Goal: Find specific page/section: Find specific page/section

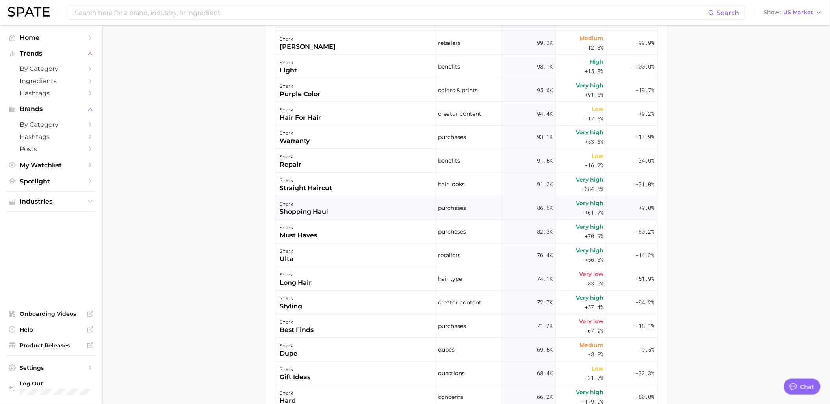
scroll to position [1487, 0]
click at [316, 259] on div "shark ulta" at bounding box center [355, 254] width 160 height 24
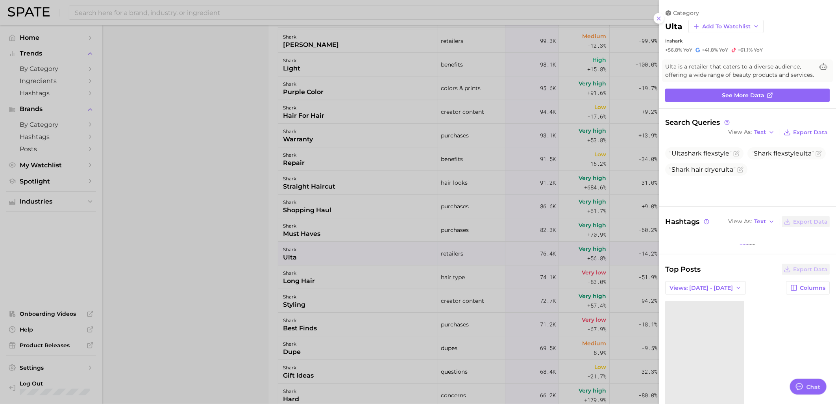
click at [161, 269] on div at bounding box center [418, 202] width 836 height 404
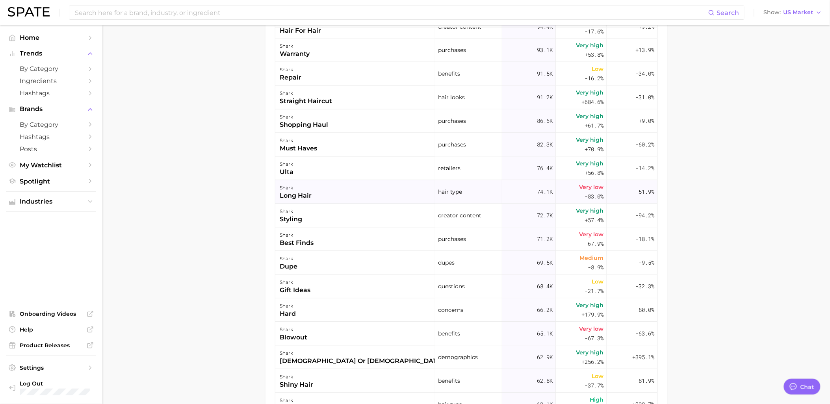
scroll to position [1575, 0]
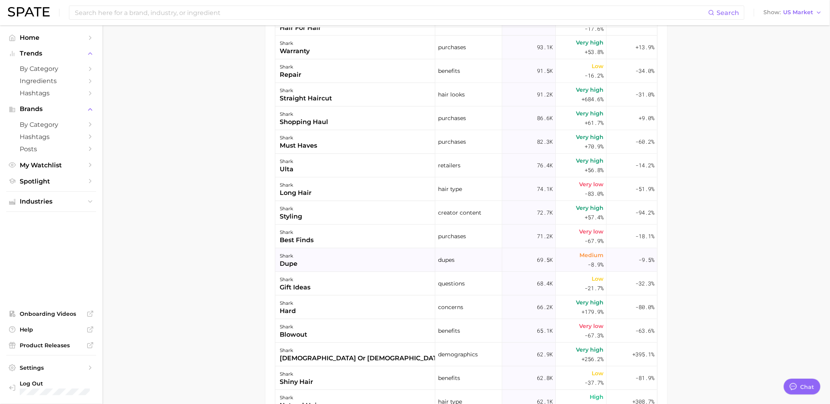
click at [319, 265] on div "shark dupe" at bounding box center [355, 260] width 160 height 24
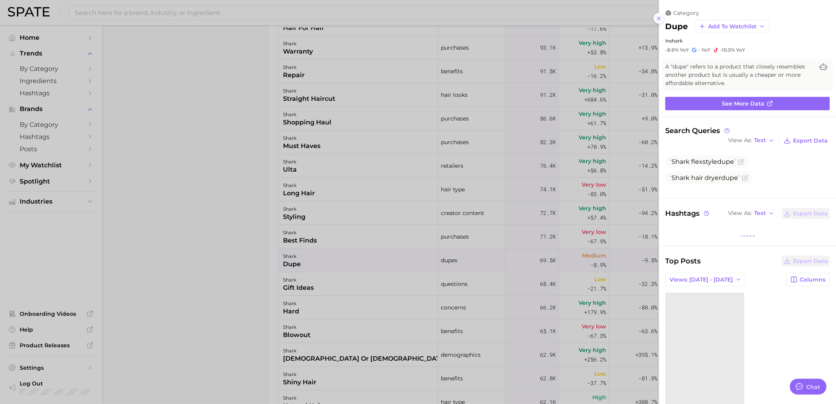
click at [656, 22] on button at bounding box center [659, 18] width 11 height 11
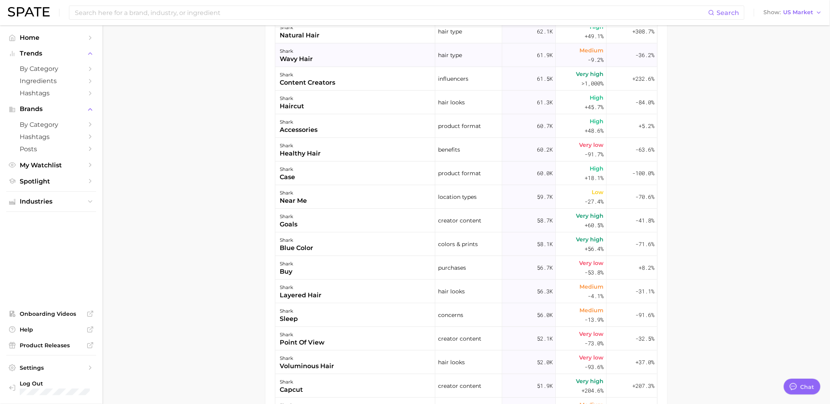
scroll to position [1969, 0]
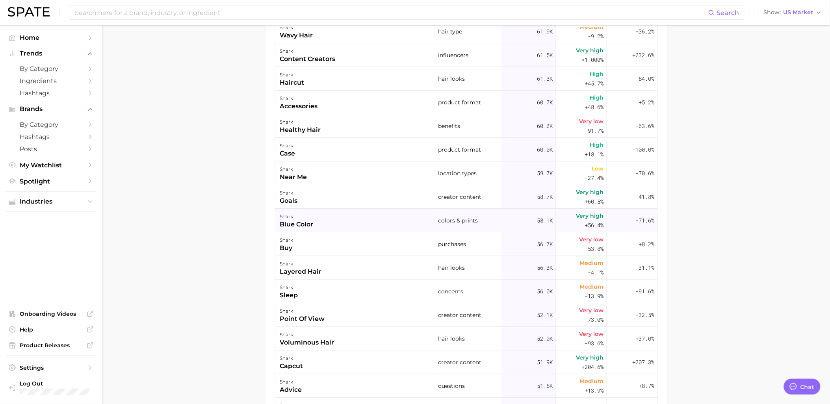
click at [351, 222] on div "shark blue color" at bounding box center [355, 221] width 160 height 24
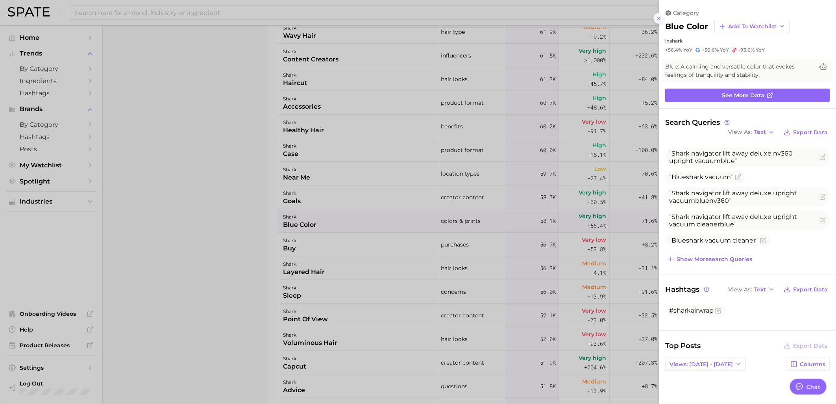
click at [659, 19] on icon at bounding box center [659, 18] width 6 height 6
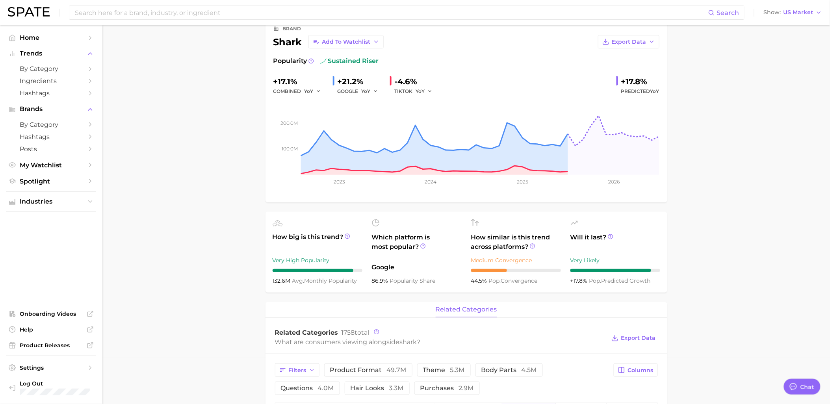
scroll to position [44, 0]
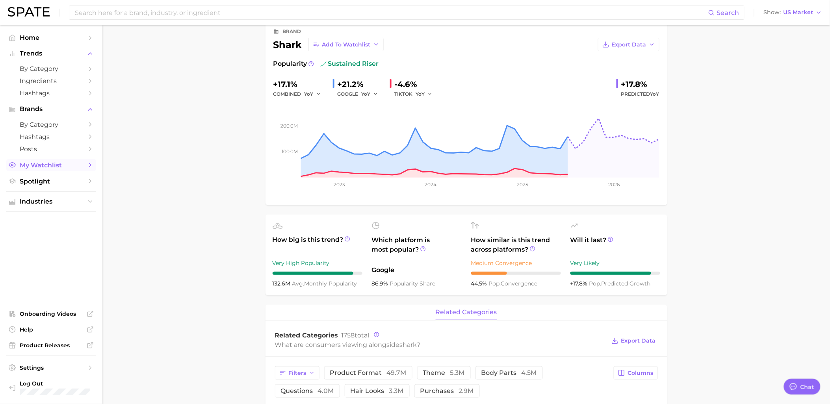
click at [46, 167] on span "My Watchlist" at bounding box center [51, 164] width 63 height 7
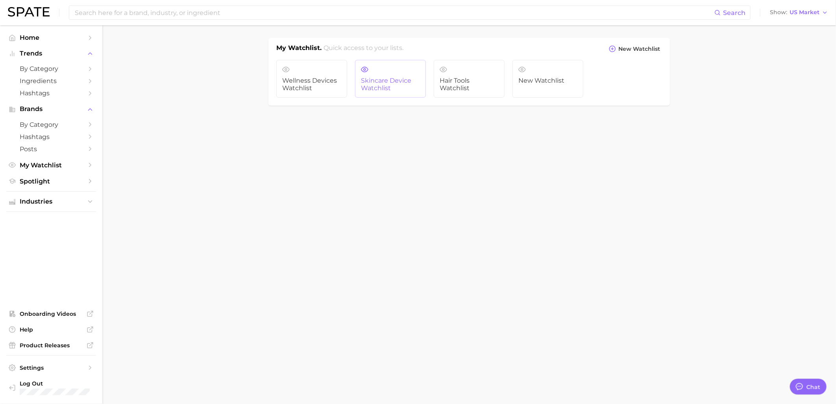
click at [372, 76] on link "Skincare Device Watchlist" at bounding box center [390, 79] width 71 height 38
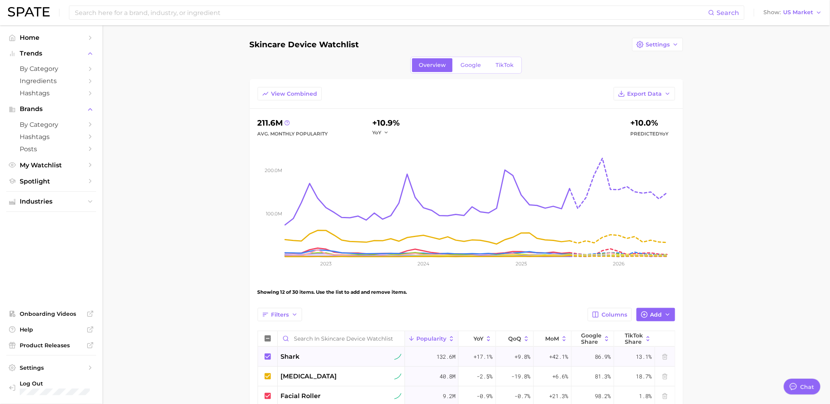
click at [269, 354] on icon at bounding box center [267, 356] width 6 height 6
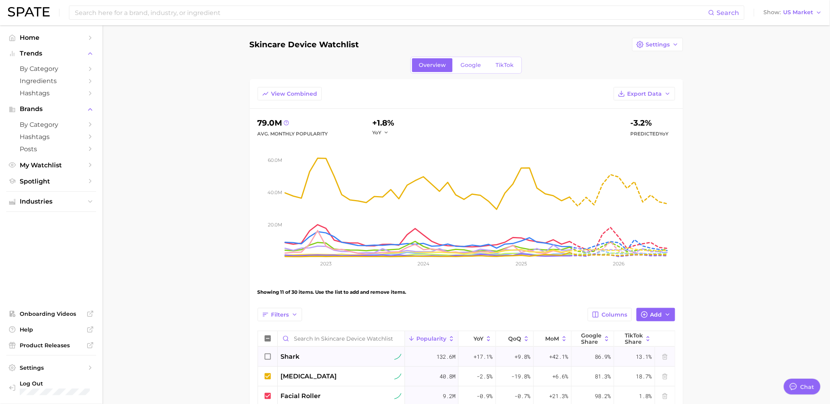
click at [267, 358] on icon at bounding box center [267, 356] width 9 height 9
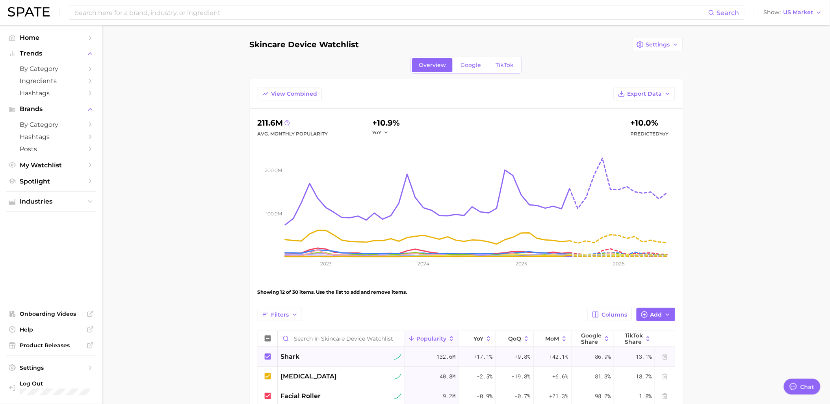
click at [267, 358] on icon at bounding box center [267, 356] width 9 height 9
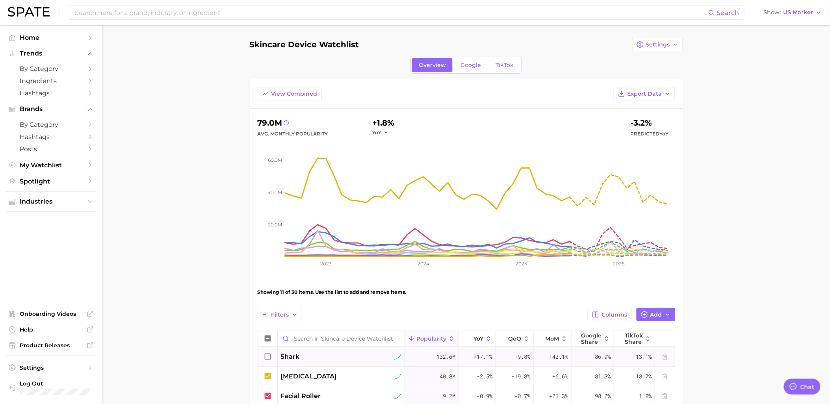
click at [265, 358] on icon at bounding box center [267, 356] width 9 height 9
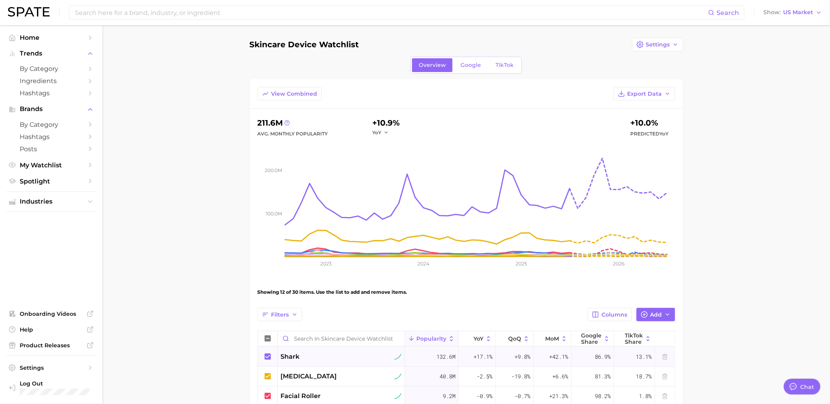
click at [268, 356] on icon at bounding box center [267, 356] width 9 height 9
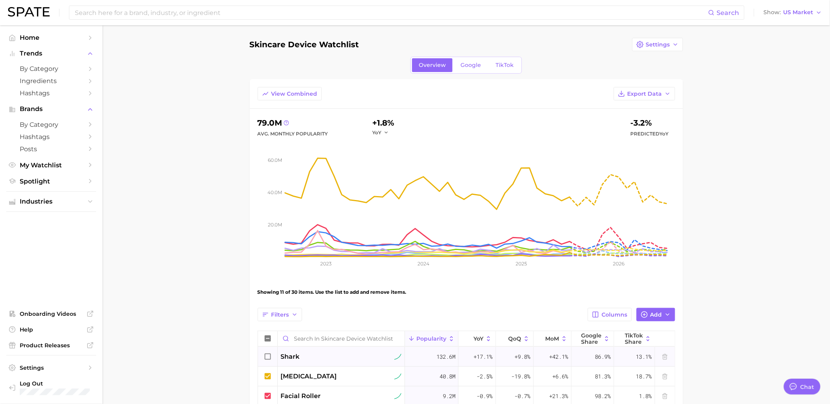
click at [749, 218] on main "Skincare Device Watchlist Settings Overview Google TikTok View Combined Export …" at bounding box center [465, 403] width 727 height 757
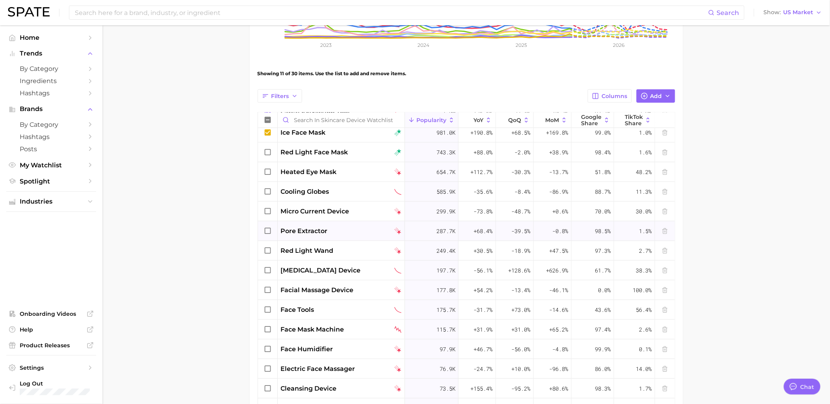
scroll to position [222, 0]
click at [292, 233] on span "pore extractor" at bounding box center [304, 230] width 47 height 9
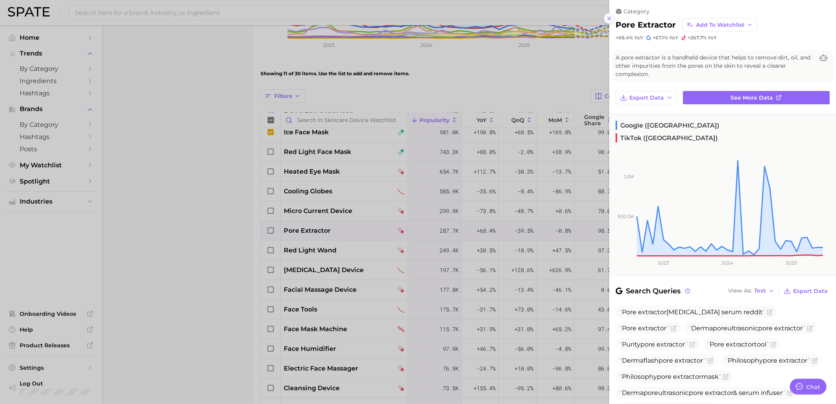
click at [608, 17] on icon at bounding box center [609, 18] width 6 height 6
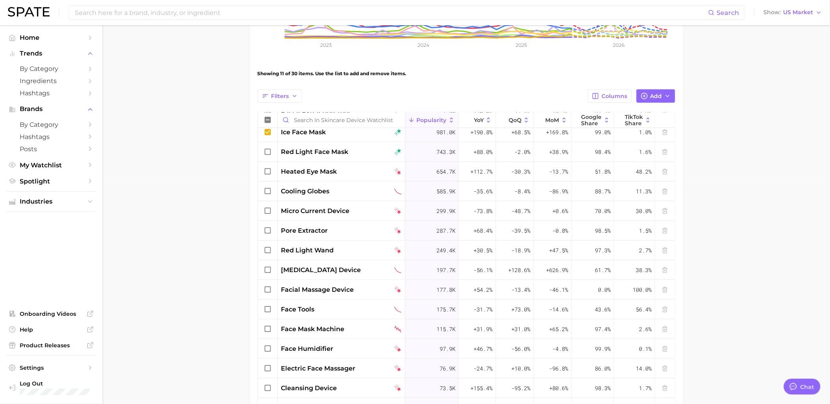
click at [198, 237] on main "Skincare Device Watchlist Settings Overview Google TikTok View Combined Export …" at bounding box center [465, 185] width 727 height 757
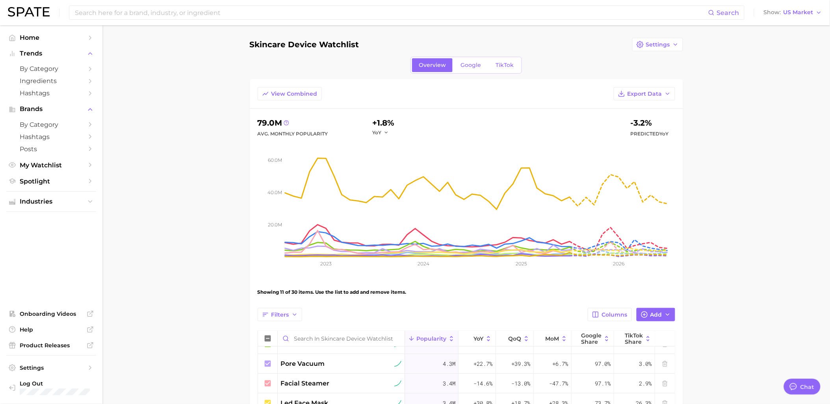
scroll to position [0, 0]
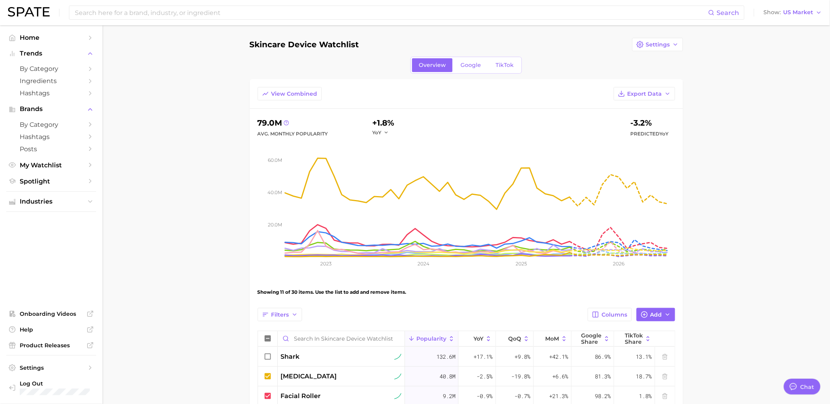
click at [224, 280] on main "Skincare Device Watchlist Settings Overview Google TikTok View Combined Export …" at bounding box center [465, 403] width 727 height 757
drag, startPoint x: 314, startPoint y: 358, endPoint x: 233, endPoint y: 304, distance: 97.7
click at [220, 305] on main "Skincare Device Watchlist Settings Overview Google TikTok View Combined Export …" at bounding box center [465, 403] width 727 height 757
click at [268, 360] on icon at bounding box center [267, 356] width 6 height 6
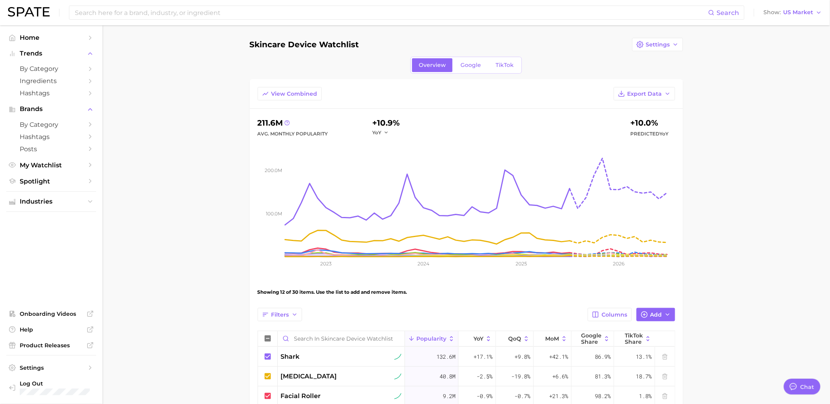
click at [268, 360] on icon at bounding box center [267, 356] width 6 height 6
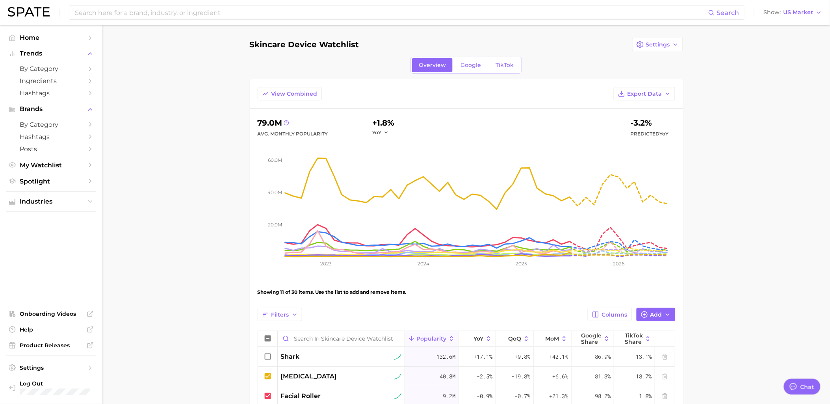
click at [268, 360] on icon at bounding box center [267, 356] width 6 height 6
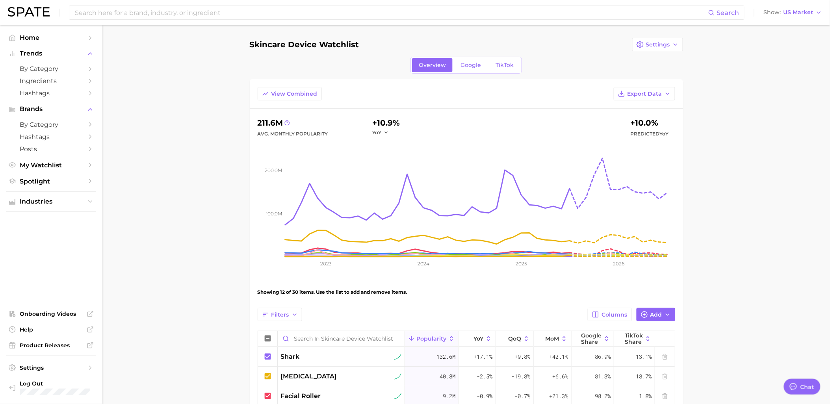
click at [268, 360] on icon at bounding box center [267, 356] width 6 height 6
